Goal: Navigation & Orientation: Find specific page/section

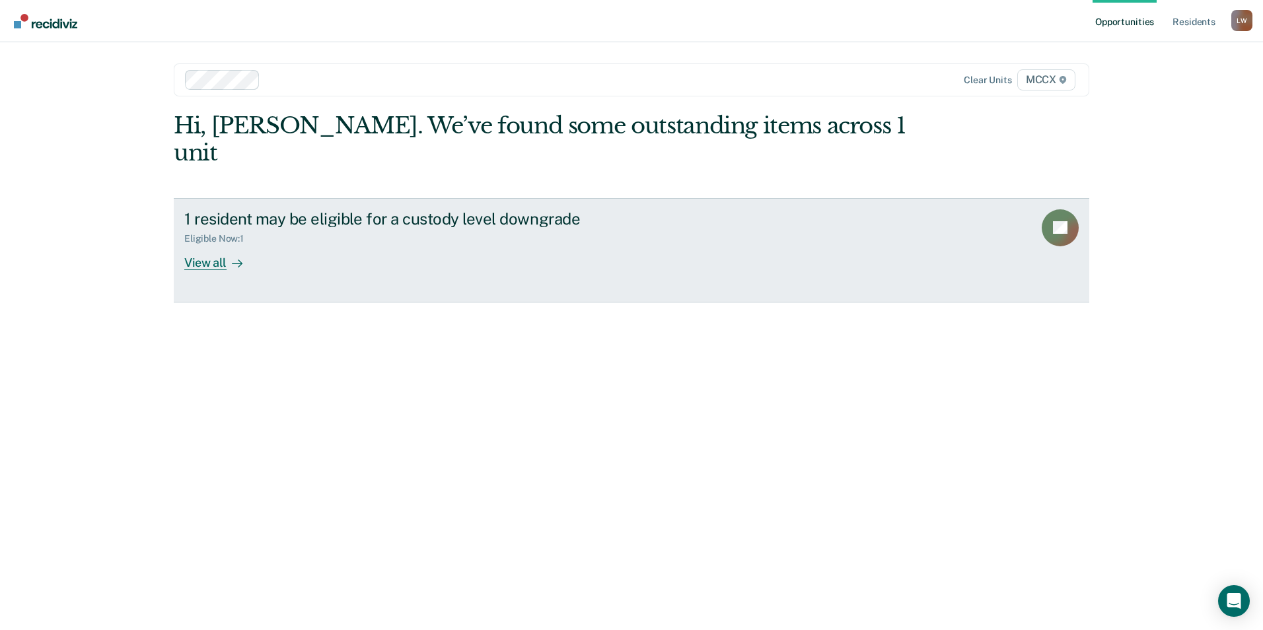
click at [214, 244] on div "View all" at bounding box center [221, 257] width 74 height 26
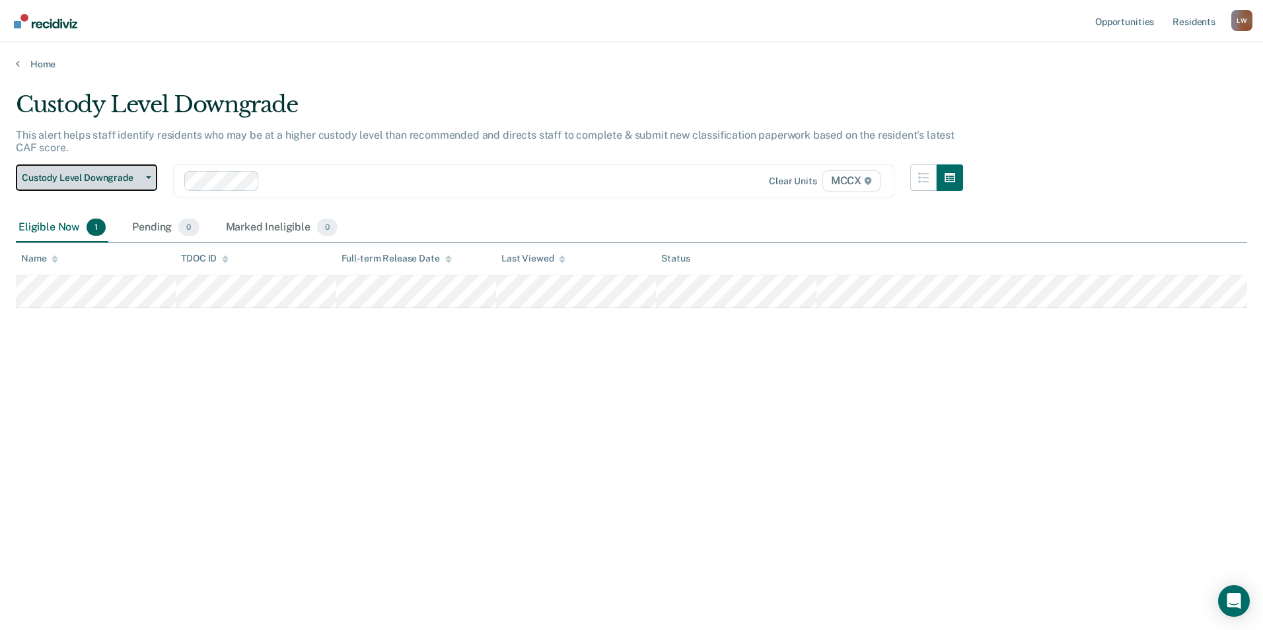
click at [144, 181] on button "Custody Level Downgrade" at bounding box center [86, 178] width 141 height 26
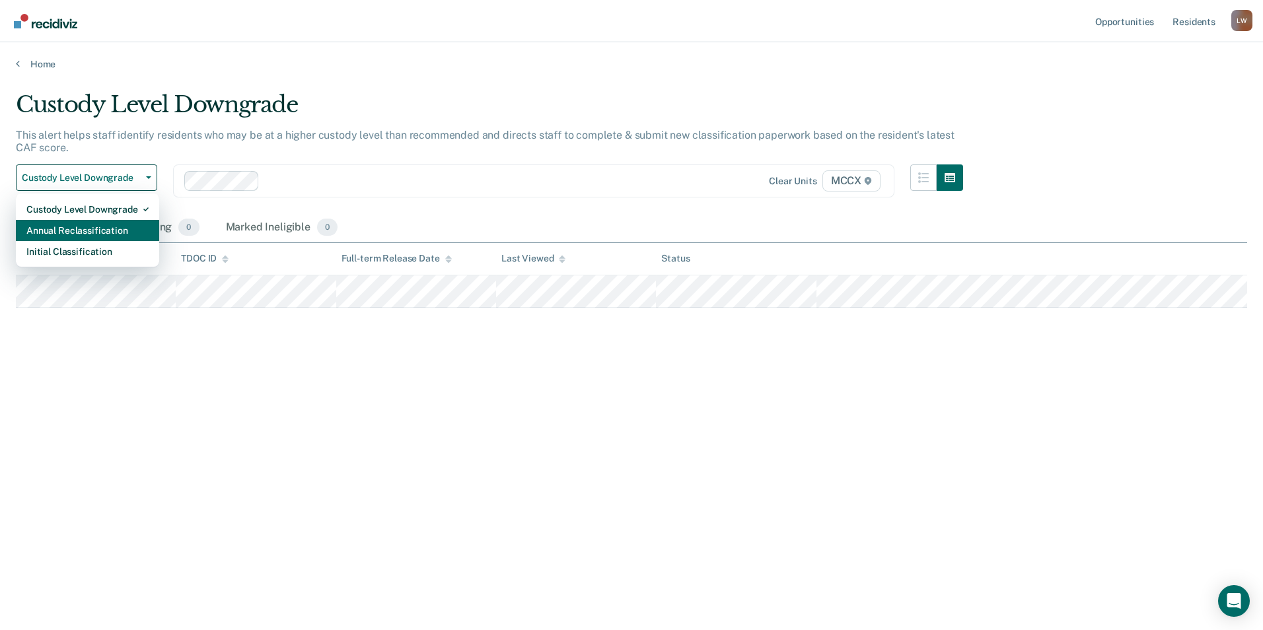
click at [123, 229] on div "Annual Reclassification" at bounding box center [87, 230] width 122 height 21
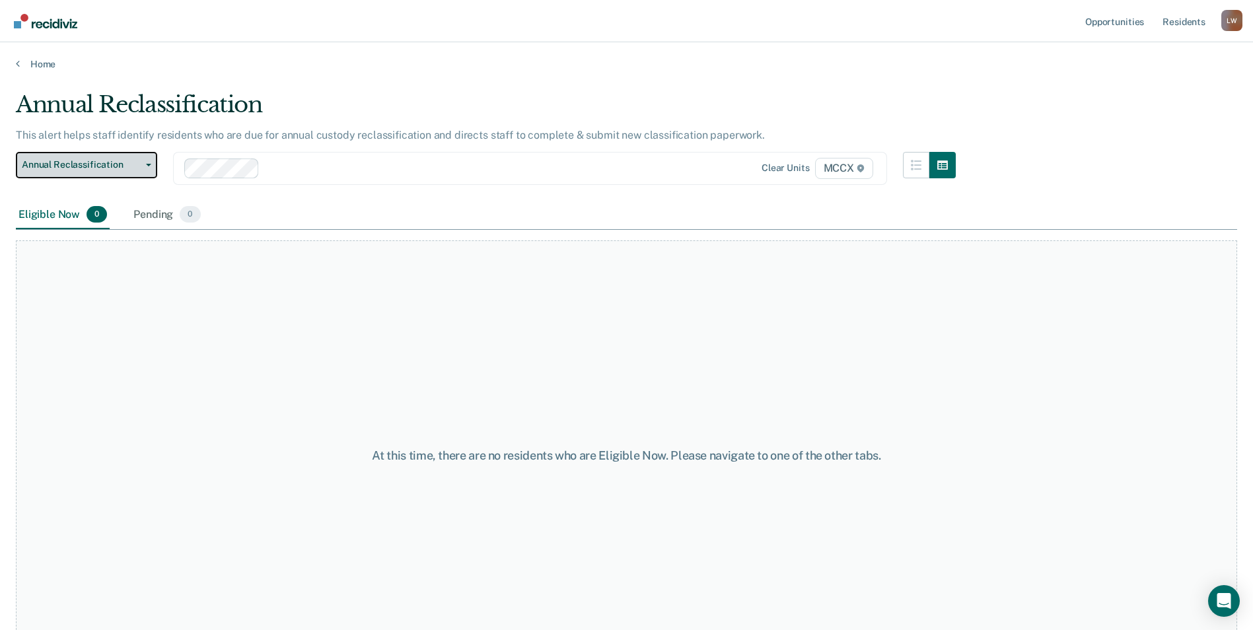
click at [120, 161] on span "Annual Reclassification" at bounding box center [81, 164] width 119 height 11
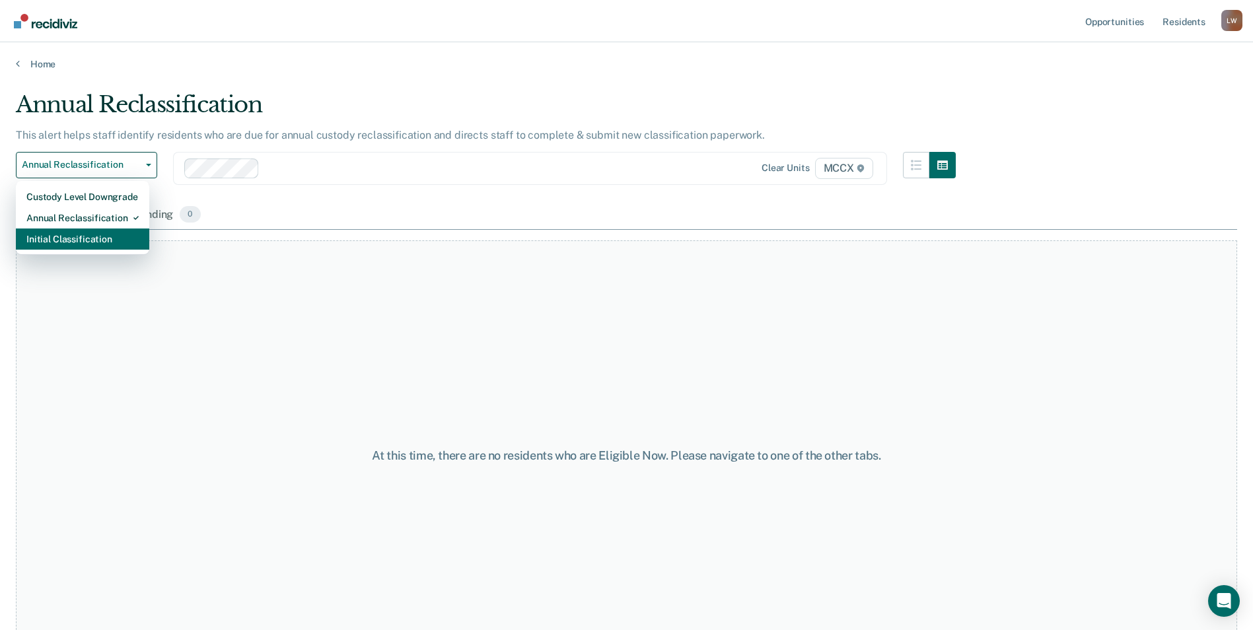
click at [112, 245] on div "Initial Classification" at bounding box center [82, 239] width 112 height 21
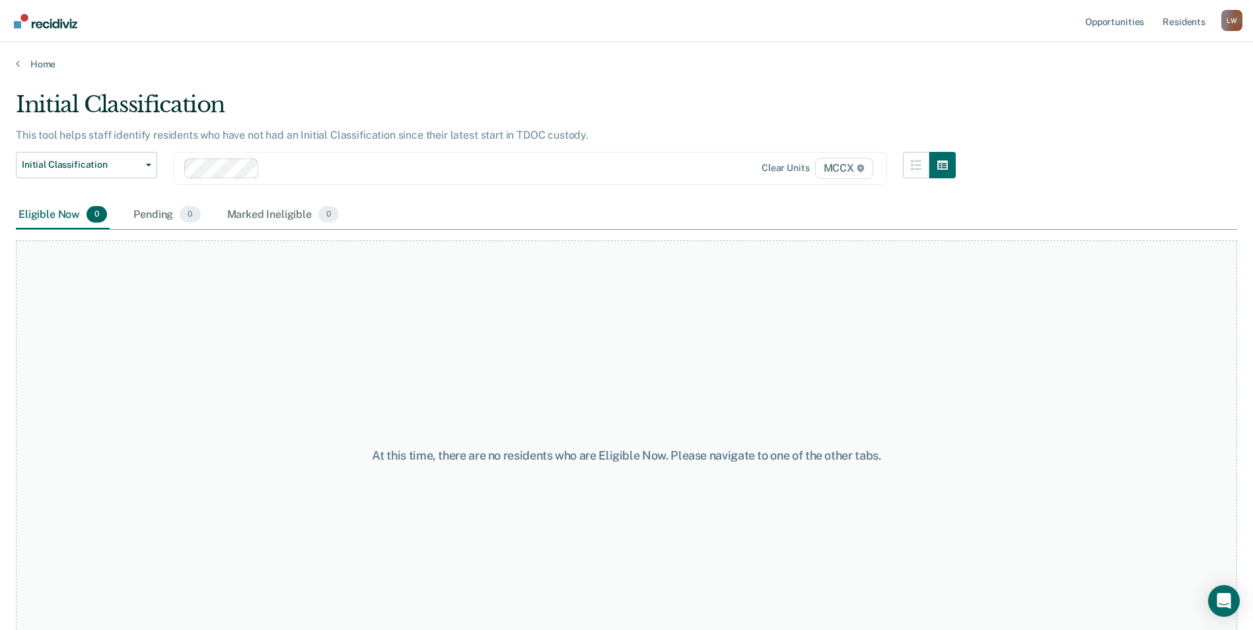
click at [636, 86] on main "Initial Classification This tool helps staff identify residents who have not ha…" at bounding box center [626, 348] width 1253 height 556
click at [685, 118] on div "Initial Classification" at bounding box center [486, 110] width 940 height 38
click at [36, 60] on link "Home" at bounding box center [627, 64] width 1222 height 12
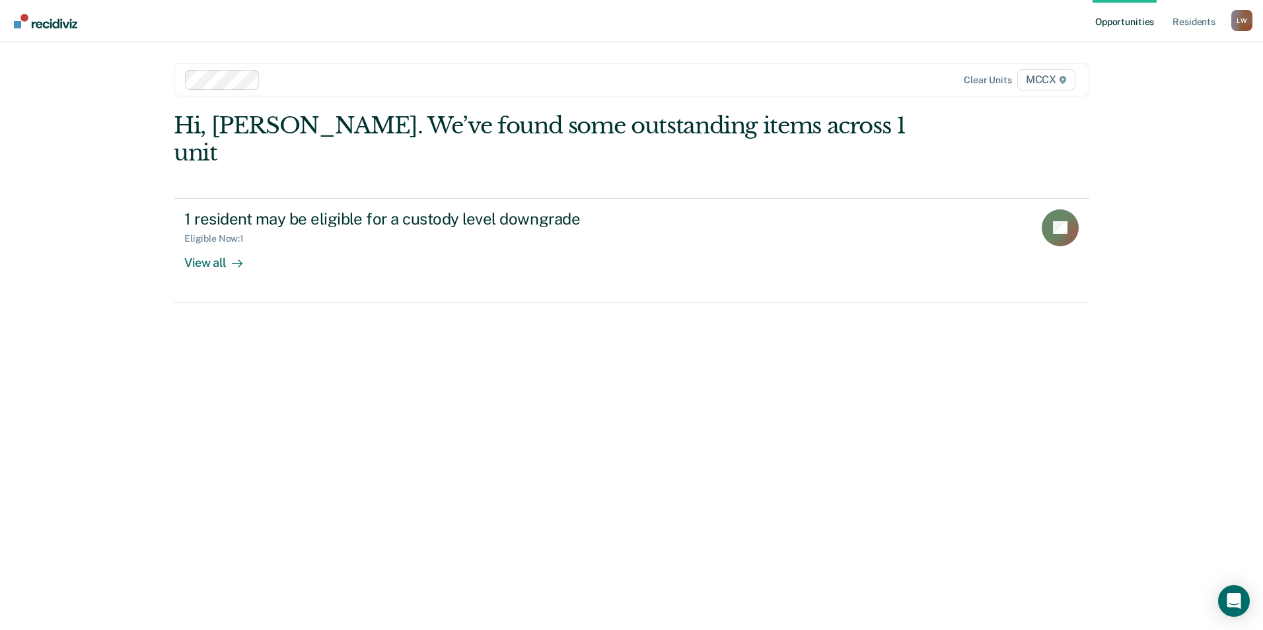
click at [959, 149] on div "Hi, Leigh. We’ve found some outstanding items across 1 unit 1 resident may be e…" at bounding box center [632, 207] width 916 height 190
click at [1241, 19] on div "L W" at bounding box center [1242, 20] width 21 height 21
click at [1191, 89] on link "Log Out" at bounding box center [1189, 86] width 106 height 11
